Goal: Find specific page/section: Find specific page/section

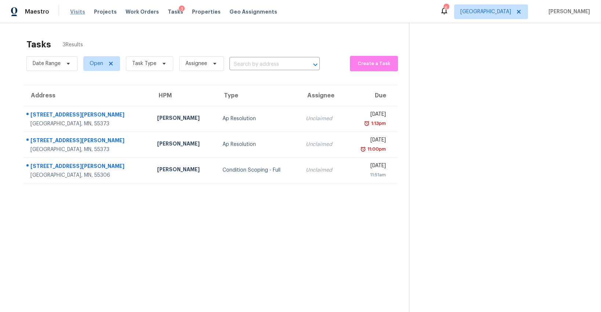
click at [77, 12] on span "Visits" at bounding box center [77, 11] width 15 height 7
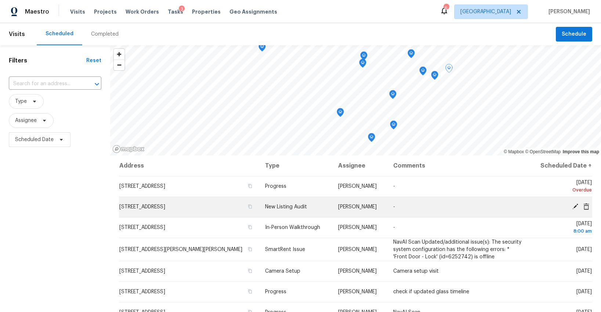
click at [576, 205] on icon at bounding box center [575, 206] width 6 height 6
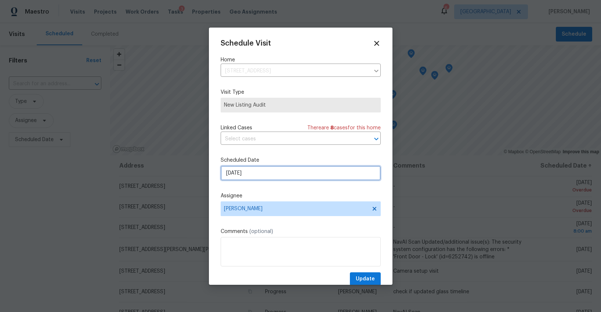
click at [247, 173] on input "[DATE]" at bounding box center [301, 173] width 160 height 15
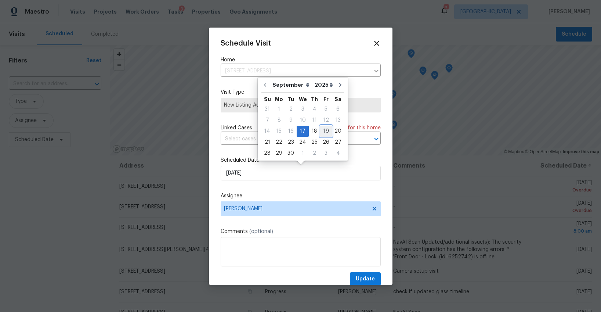
click at [320, 129] on div "19" at bounding box center [326, 131] width 12 height 10
type input "9/19/2025"
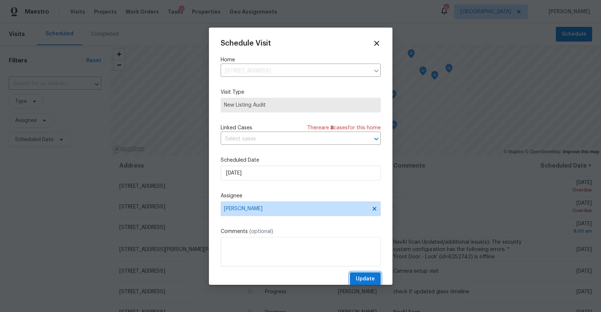
click at [367, 276] on span "Update" at bounding box center [365, 278] width 19 height 9
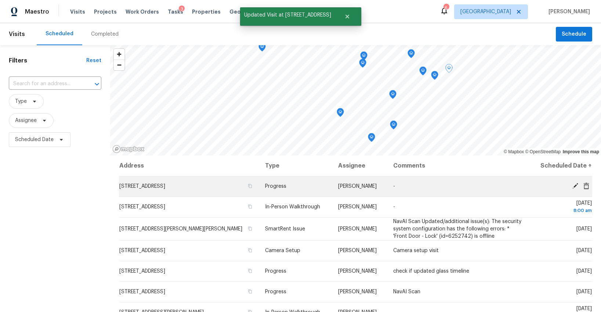
click at [586, 185] on icon at bounding box center [586, 185] width 7 height 7
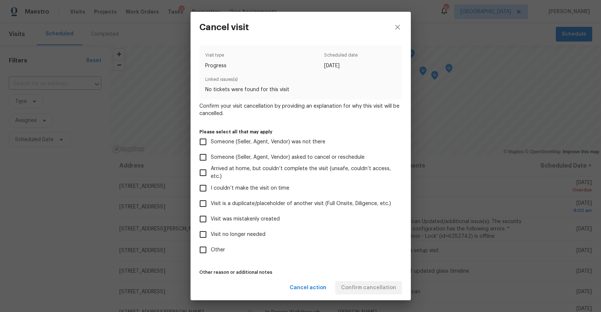
click at [229, 236] on span "Visit no longer needed" at bounding box center [238, 235] width 55 height 8
click at [211, 236] on input "Visit no longer needed" at bounding box center [202, 234] width 15 height 15
checkbox input "true"
click at [350, 249] on label "Other" at bounding box center [295, 249] width 201 height 15
click at [211, 249] on input "Other" at bounding box center [202, 249] width 15 height 15
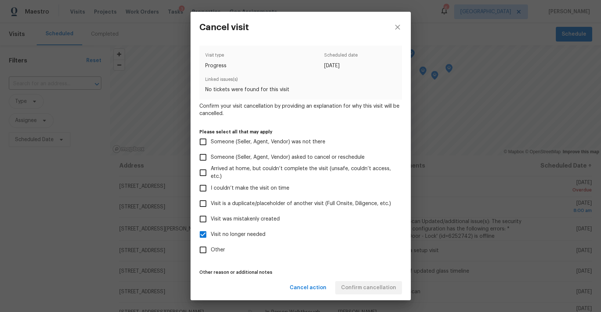
checkbox input "true"
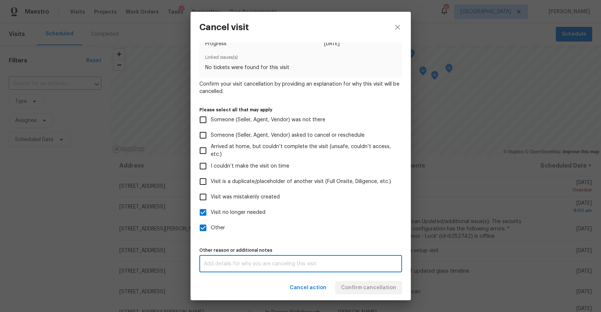
click at [316, 263] on textarea at bounding box center [301, 263] width 194 height 5
type textarea "nn"
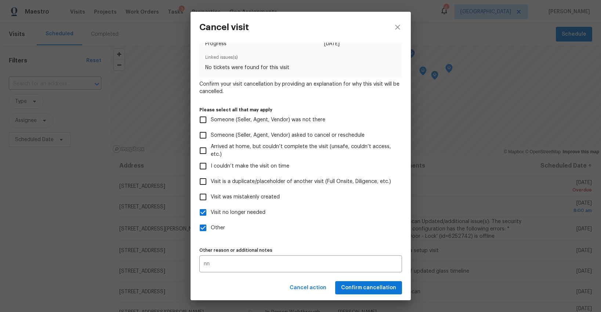
click at [354, 236] on div "Visit type Progress Scheduled date 9/12/2025 Linked issues(s) No tickets were f…" at bounding box center [300, 147] width 203 height 249
click at [362, 286] on span "Confirm cancellation" at bounding box center [368, 287] width 55 height 9
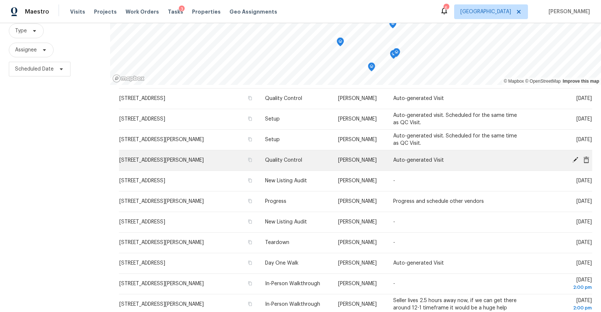
scroll to position [93, 0]
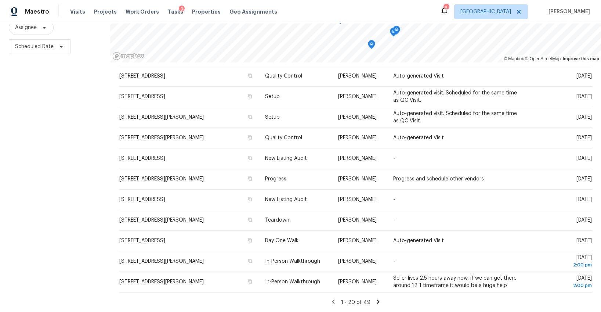
click at [377, 300] on icon at bounding box center [378, 301] width 3 height 4
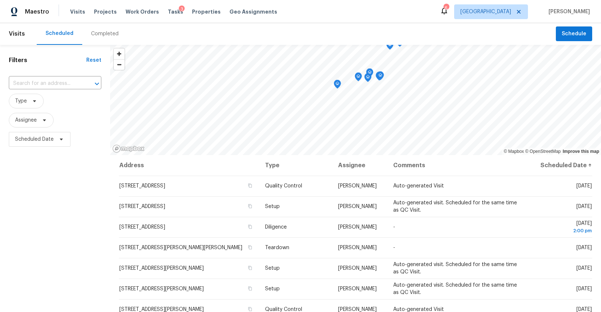
scroll to position [0, 0]
click at [30, 105] on span "Type" at bounding box center [26, 101] width 35 height 15
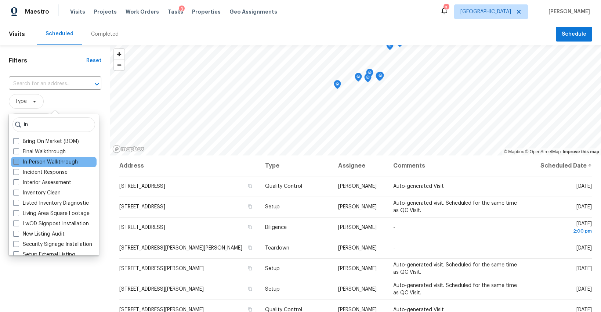
type input "in"
click at [33, 162] on label "In-Person Walkthrough" at bounding box center [45, 161] width 65 height 7
click at [18, 162] on input "In-Person Walkthrough" at bounding box center [15, 160] width 5 height 5
checkbox input "true"
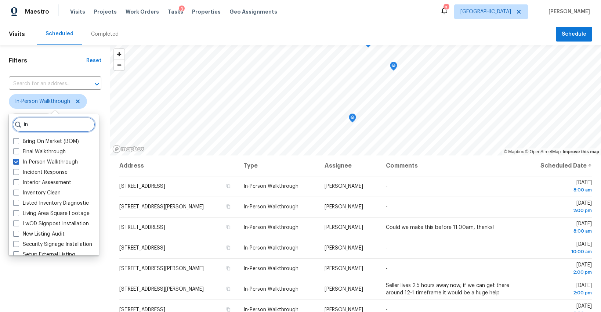
click at [52, 123] on input "in" at bounding box center [53, 124] width 83 height 15
type input "i"
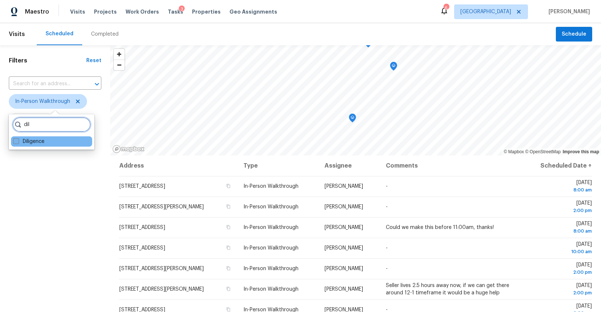
type input "dil"
click at [32, 139] on label "Diligence" at bounding box center [28, 141] width 31 height 7
click at [18, 139] on input "Diligence" at bounding box center [15, 140] width 5 height 5
checkbox input "true"
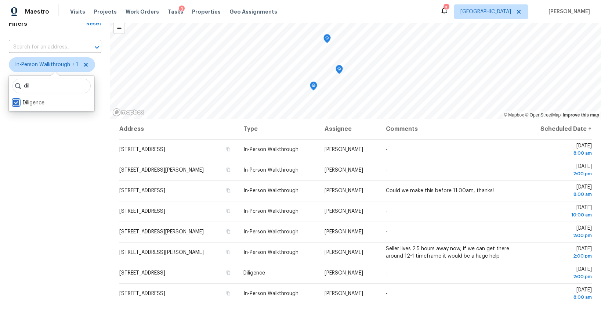
scroll to position [40, 0]
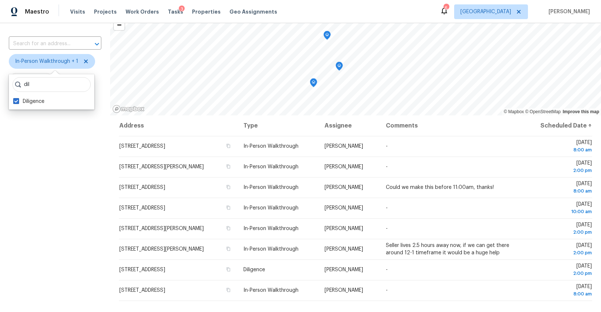
click at [83, 187] on div "Filters Reset ​ In-Person Walkthrough + 1 Assignee Scheduled Date" at bounding box center [55, 184] width 110 height 359
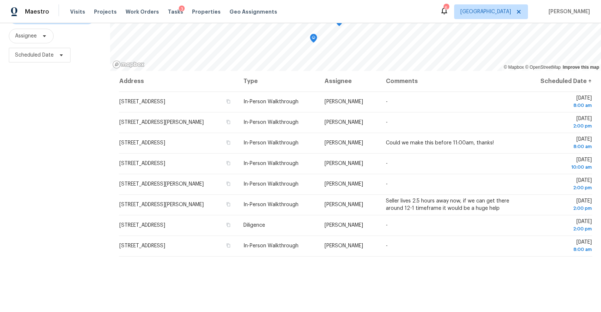
scroll to position [84, 0]
click at [169, 13] on span "Tasks" at bounding box center [175, 11] width 15 height 5
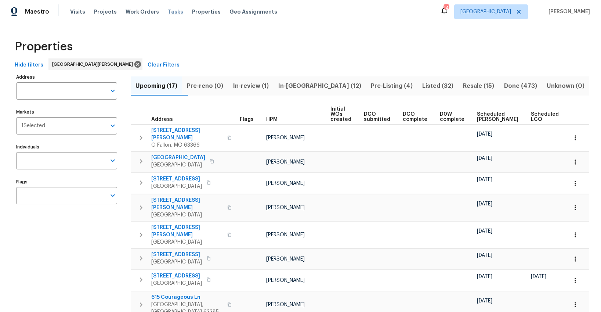
click at [170, 13] on span "Tasks" at bounding box center [175, 11] width 15 height 5
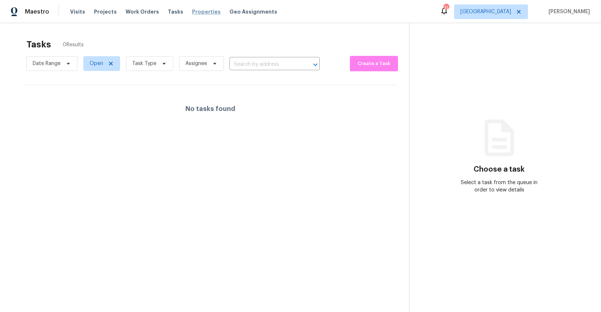
click at [195, 11] on span "Properties" at bounding box center [206, 11] width 29 height 7
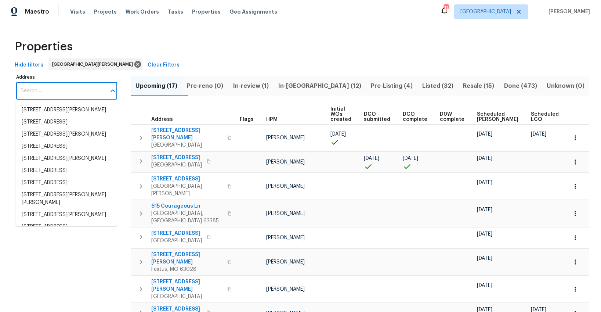
paste input "[STREET_ADDRESS][PERSON_NAME]"
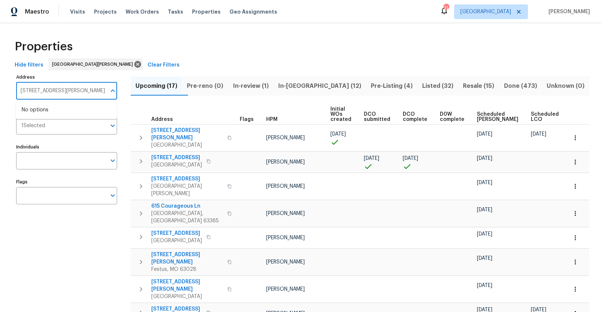
click at [69, 91] on input "[STREET_ADDRESS][PERSON_NAME]" at bounding box center [61, 90] width 90 height 17
type input "12314"
click at [66, 128] on li "[STREET_ADDRESS]" at bounding box center [66, 122] width 101 height 12
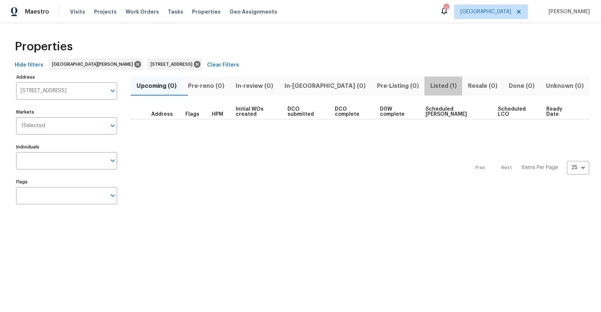
click at [429, 84] on span "Listed (1)" at bounding box center [443, 86] width 29 height 10
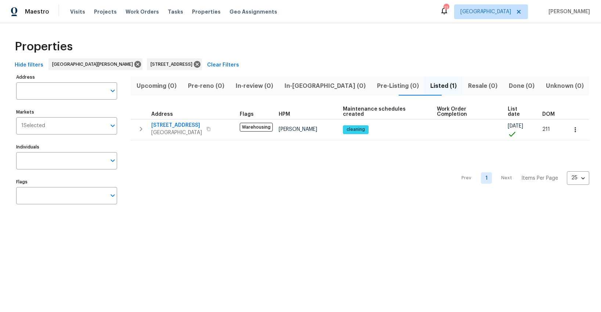
type input "[STREET_ADDRESS]"
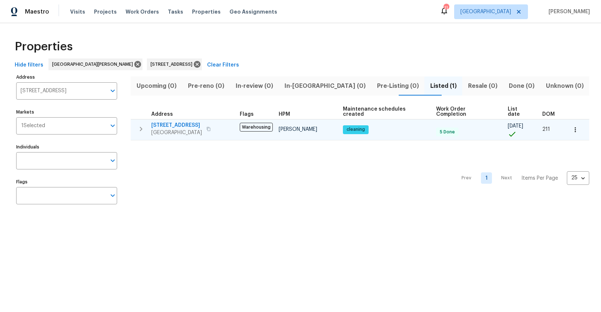
click at [168, 122] on span "[STREET_ADDRESS]" at bounding box center [176, 125] width 51 height 7
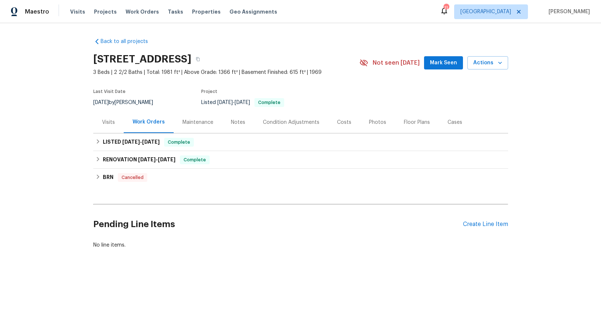
click at [374, 120] on div "Photos" at bounding box center [377, 122] width 17 height 7
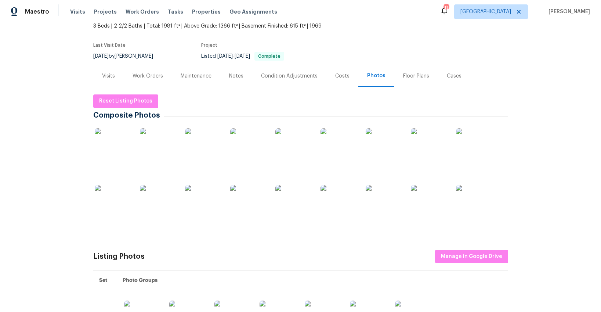
scroll to position [41, 0]
